Goal: Task Accomplishment & Management: Manage account settings

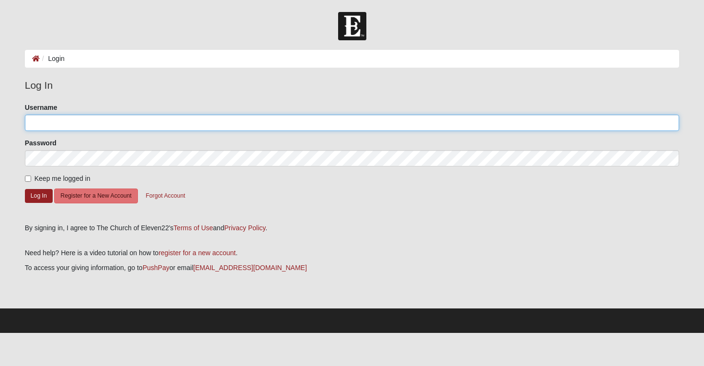
type input "[PERSON_NAME].[PERSON_NAME]"
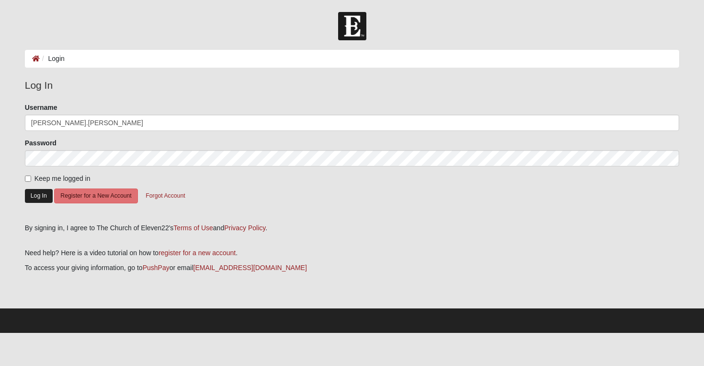
click at [48, 196] on button "Log In" at bounding box center [39, 196] width 28 height 14
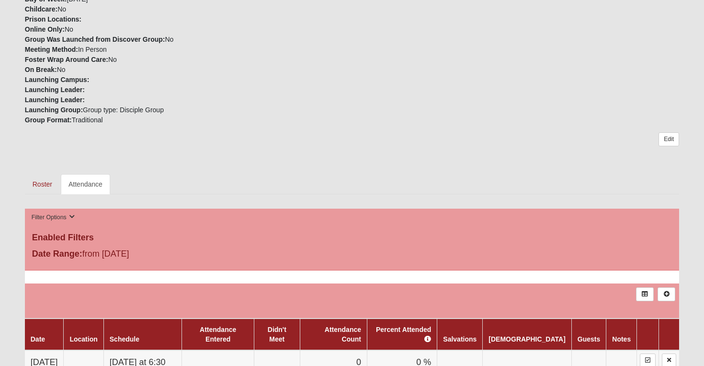
scroll to position [201, 0]
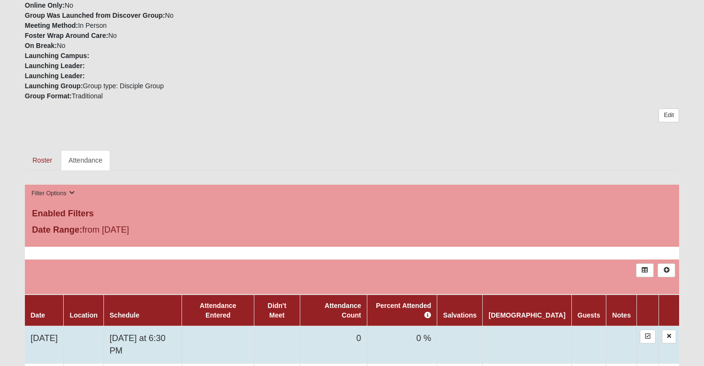
click at [254, 327] on td at bounding box center [218, 344] width 72 height 37
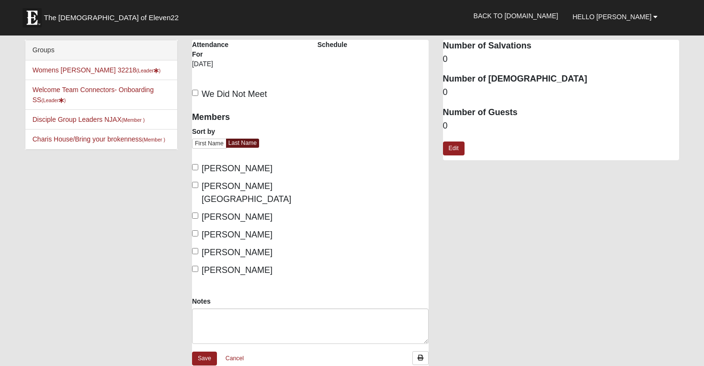
click at [197, 169] on input "[PERSON_NAME]" at bounding box center [195, 167] width 6 height 6
checkbox input "true"
click at [196, 184] on input "[PERSON_NAME][GEOGRAPHIC_DATA]" at bounding box center [195, 185] width 6 height 6
checkbox input "true"
click at [196, 212] on input "[PERSON_NAME]" at bounding box center [195, 215] width 6 height 6
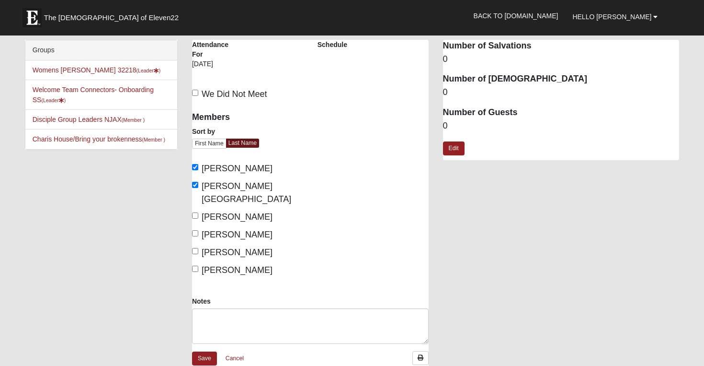
checkbox input "true"
click at [196, 228] on label "[PERSON_NAME]" at bounding box center [232, 234] width 80 height 13
click at [196, 230] on input "[PERSON_NAME]" at bounding box center [195, 233] width 6 height 6
checkbox input "true"
click at [197, 248] on input "[PERSON_NAME]" at bounding box center [195, 251] width 6 height 6
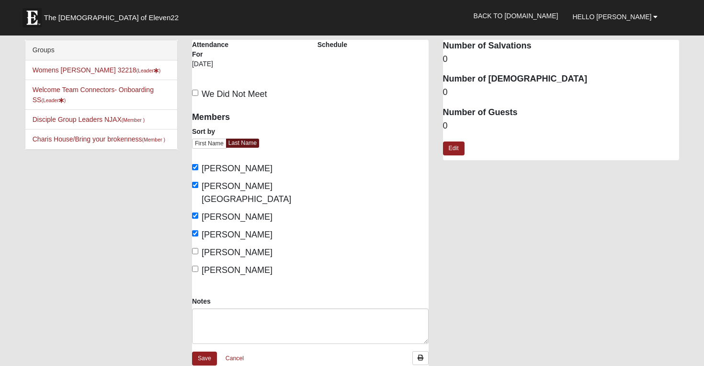
checkbox input "true"
click at [197, 265] on input "[PERSON_NAME]" at bounding box center [195, 268] width 6 height 6
checkbox input "true"
click at [204, 351] on link "Save" at bounding box center [204, 358] width 25 height 14
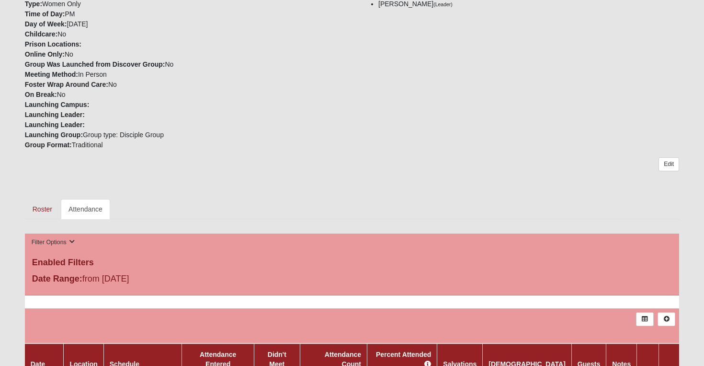
scroll to position [160, 0]
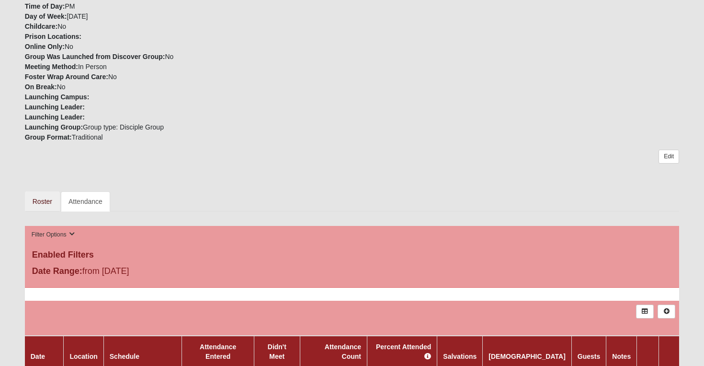
click at [41, 203] on link "Roster" at bounding box center [42, 201] width 35 height 20
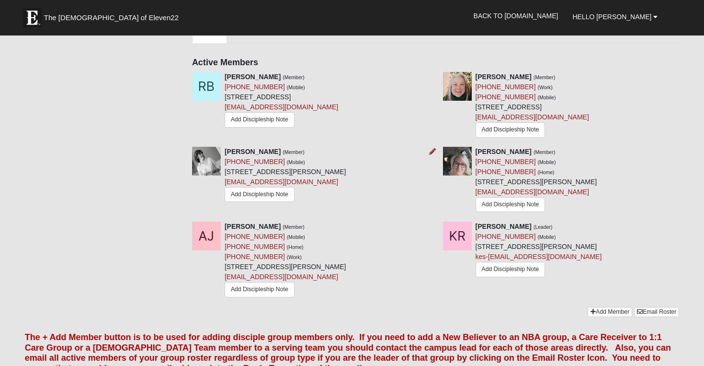
scroll to position [331, 0]
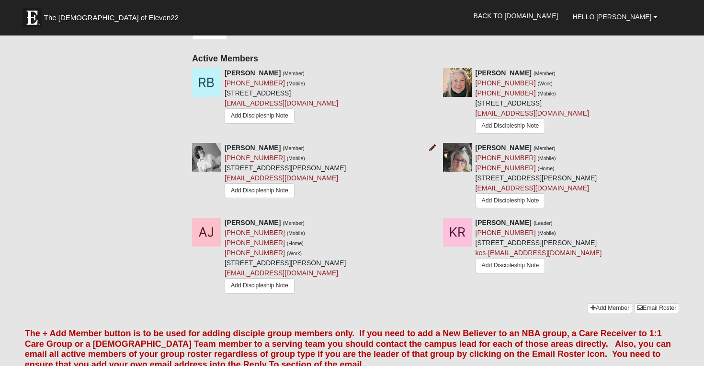
click at [431, 146] on icon at bounding box center [432, 147] width 7 height 7
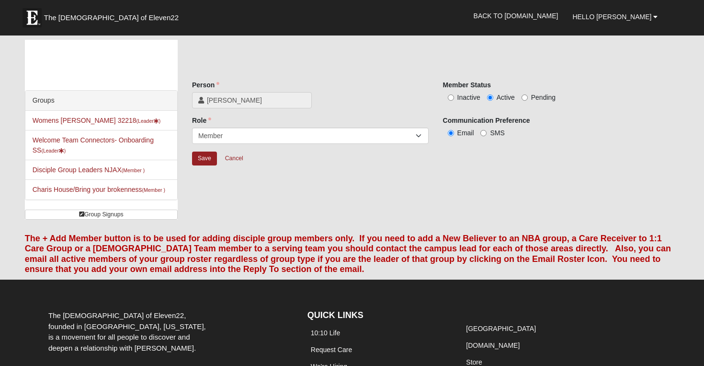
click at [453, 98] on input "Inactive" at bounding box center [451, 97] width 6 height 6
radio input "true"
click at [206, 160] on input "Save" at bounding box center [204, 158] width 25 height 14
